Goal: Information Seeking & Learning: Check status

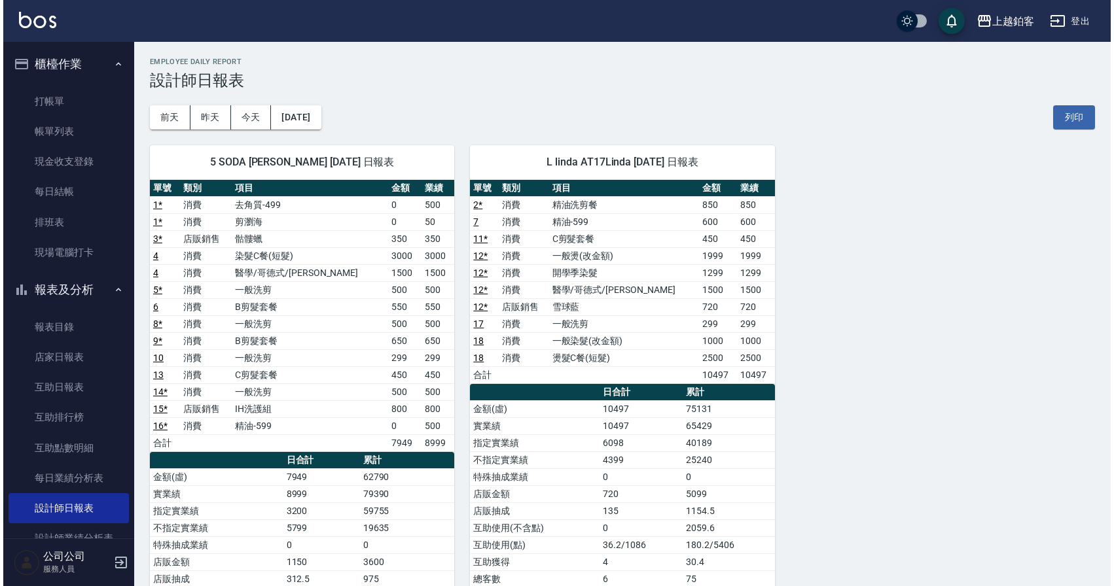
scroll to position [1, 0]
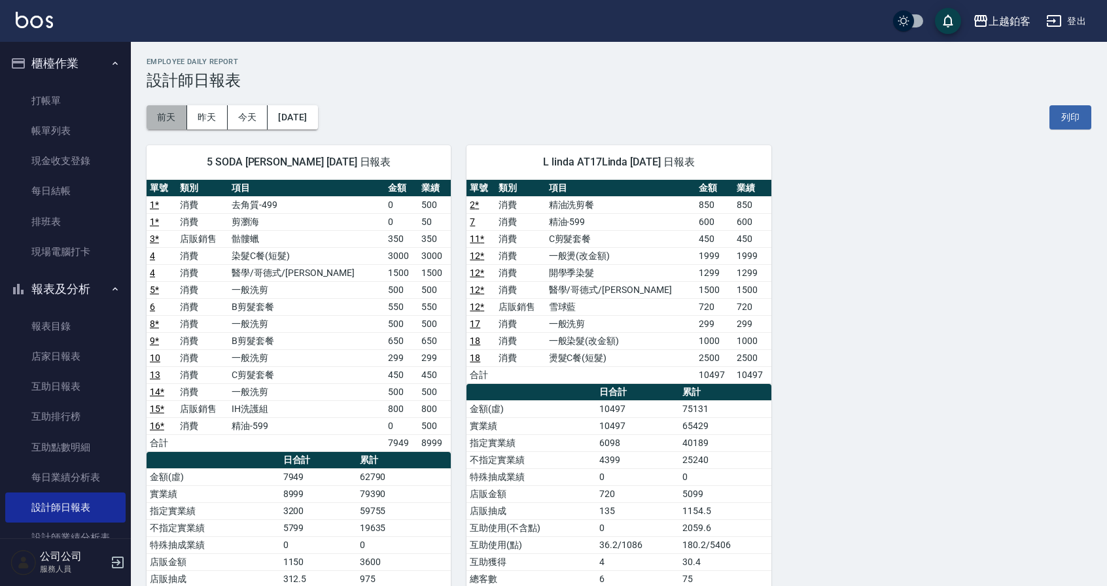
click at [165, 119] on button "前天" at bounding box center [167, 117] width 41 height 24
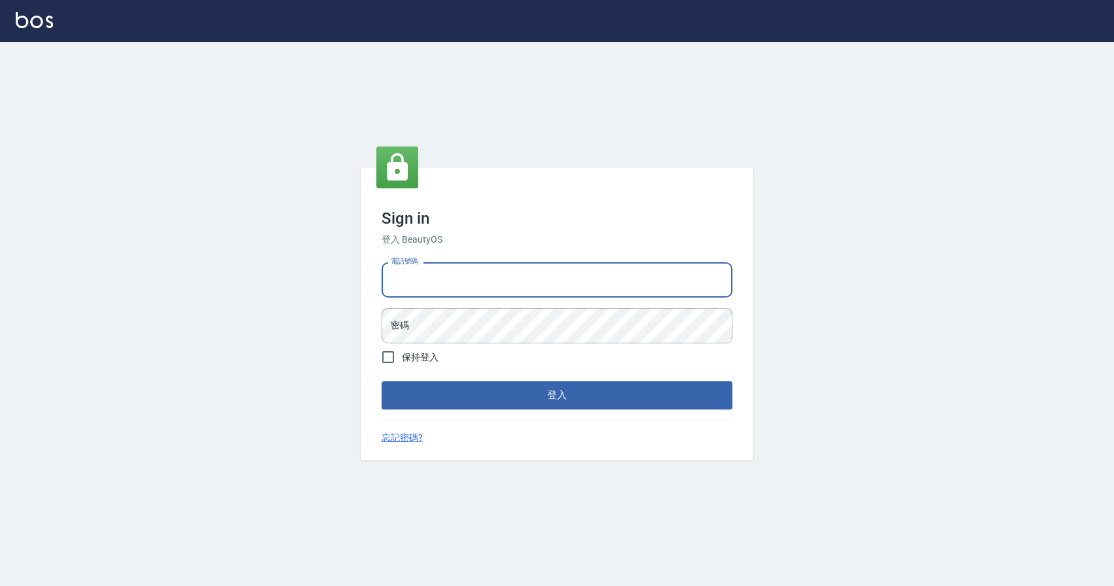
click at [431, 287] on input "電話號碼" at bounding box center [557, 279] width 351 height 35
type input "0424526080"
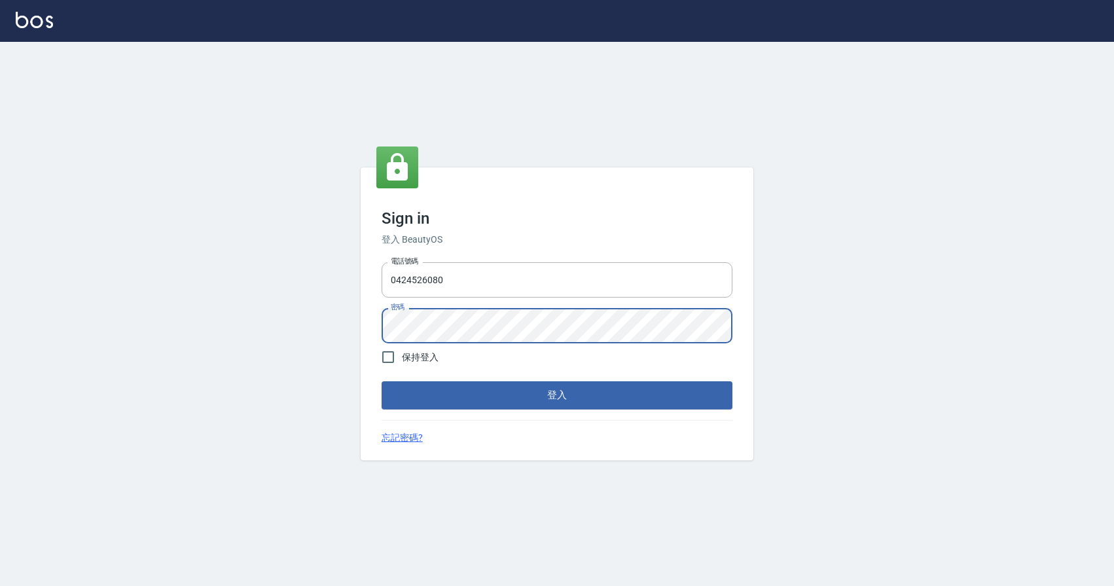
click at [382, 382] on button "登入" at bounding box center [557, 395] width 351 height 27
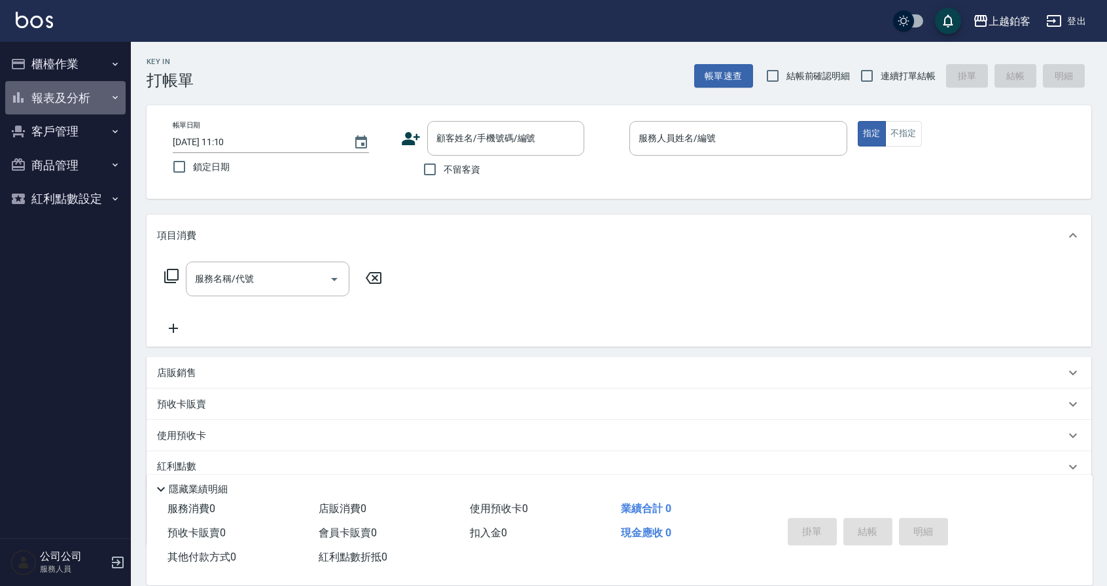
click at [67, 103] on button "報表及分析" at bounding box center [65, 98] width 120 height 34
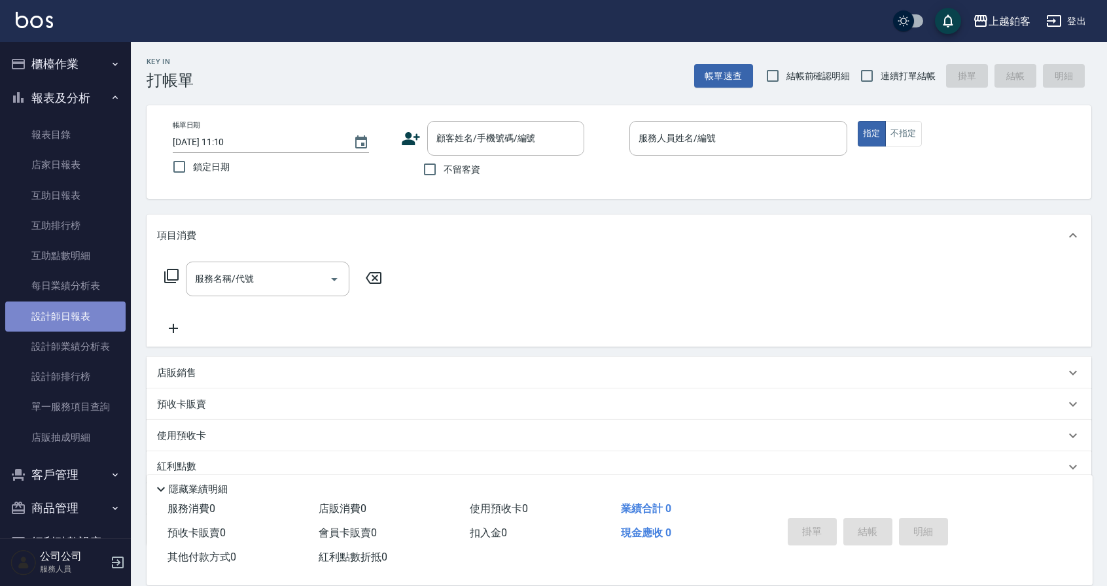
click at [81, 323] on link "設計師日報表" at bounding box center [65, 317] width 120 height 30
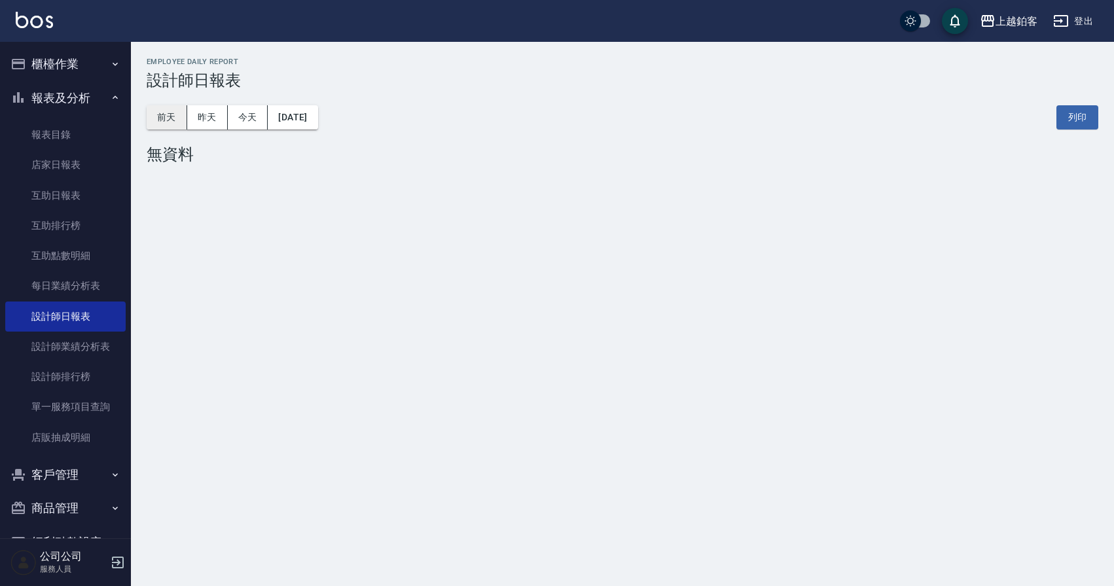
click at [149, 115] on button "前天" at bounding box center [167, 117] width 41 height 24
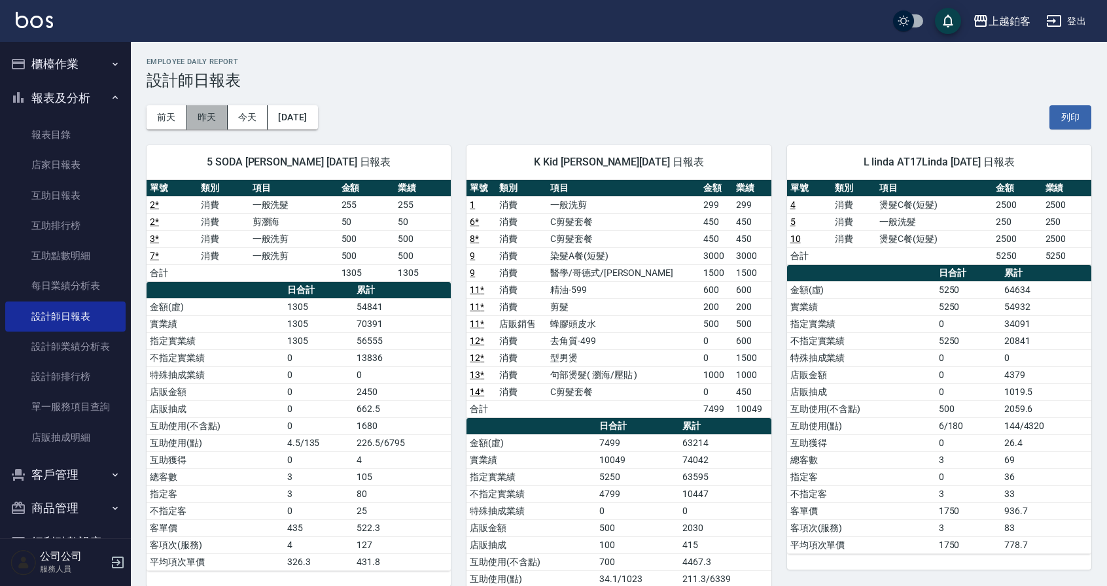
click at [218, 122] on button "昨天" at bounding box center [207, 117] width 41 height 24
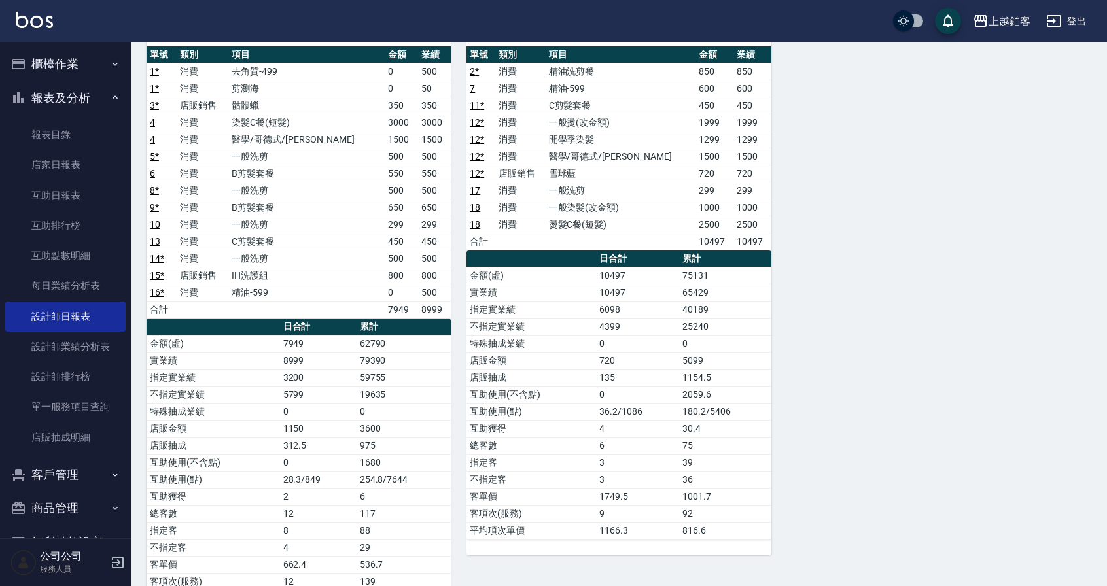
scroll to position [138, 0]
